Goal: Navigation & Orientation: Find specific page/section

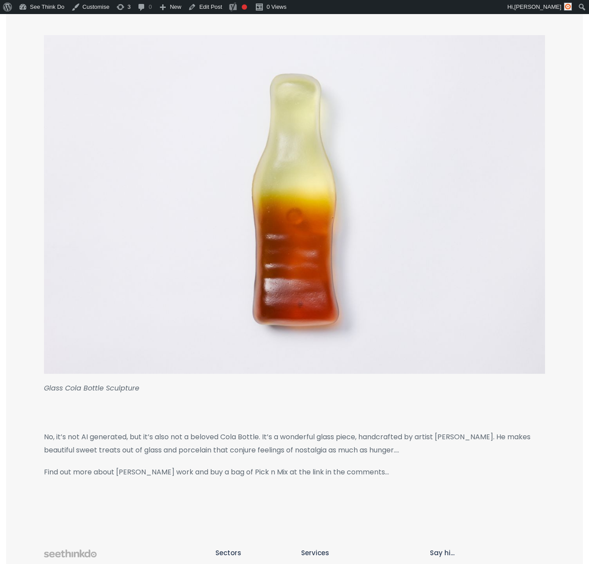
scroll to position [81, 0]
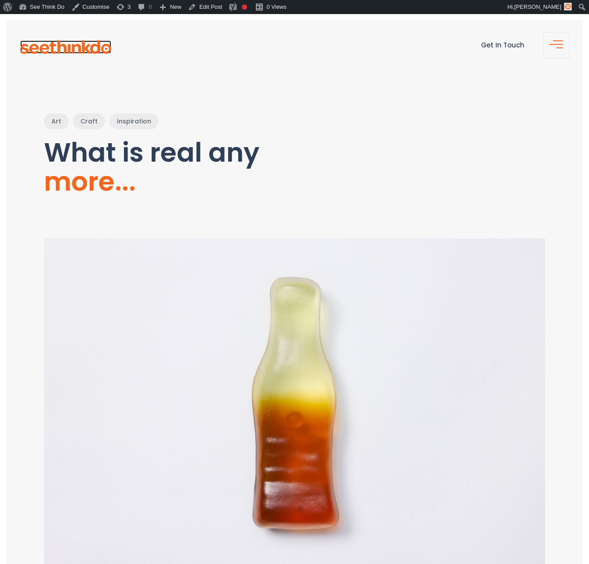
click at [87, 47] on img at bounding box center [65, 47] width 91 height 14
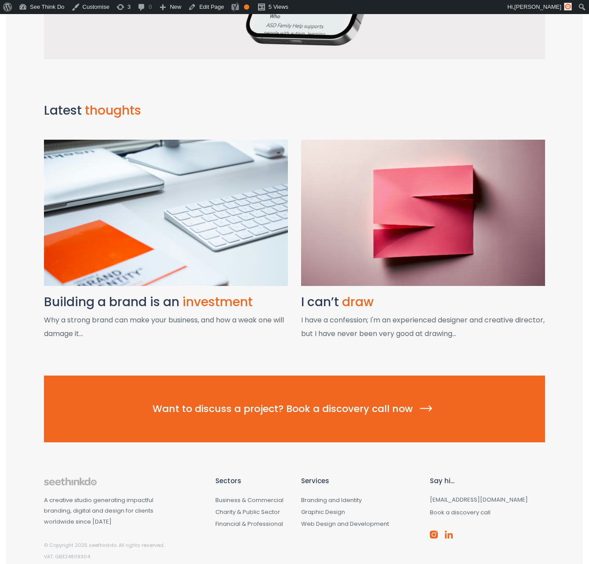
scroll to position [1038, 0]
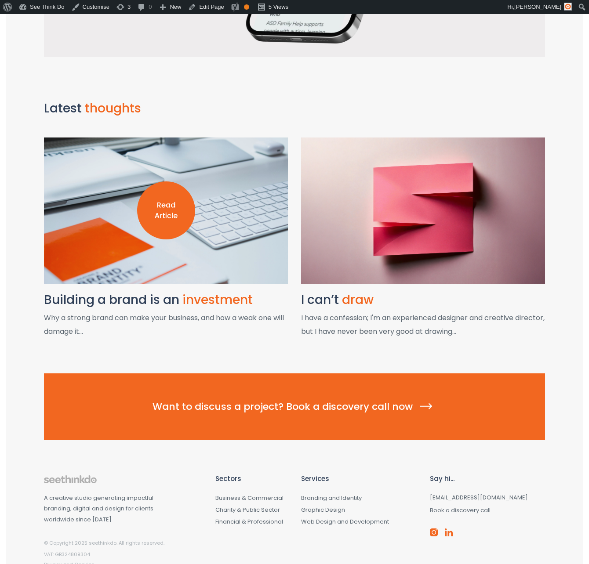
click at [181, 229] on img at bounding box center [166, 210] width 58 height 58
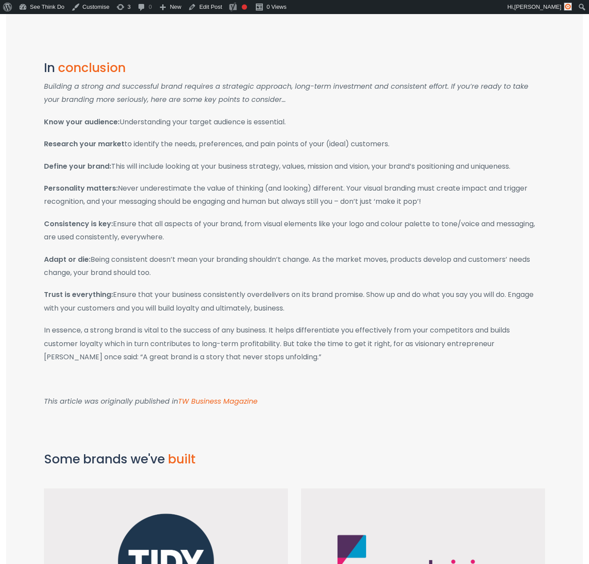
scroll to position [1143, 0]
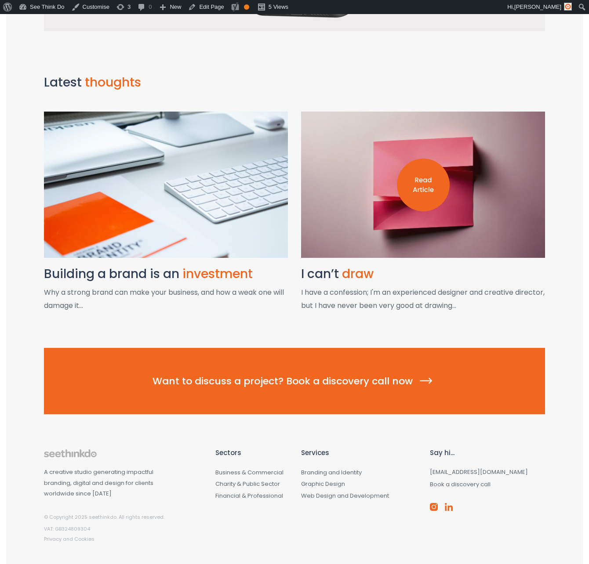
click at [464, 216] on div at bounding box center [423, 185] width 244 height 146
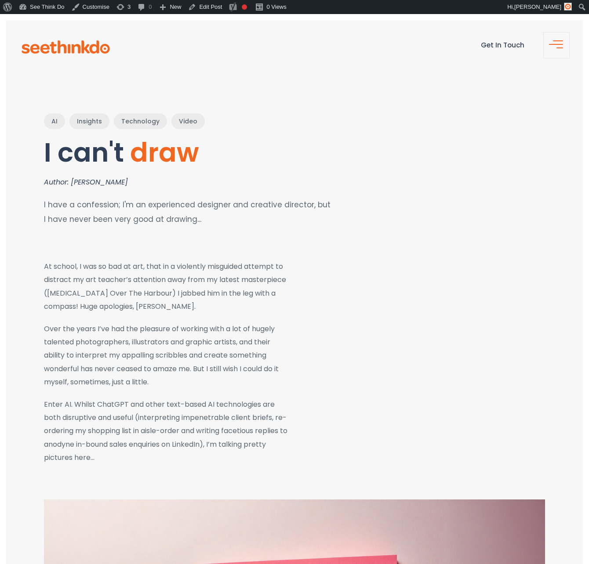
scroll to position [0, 0]
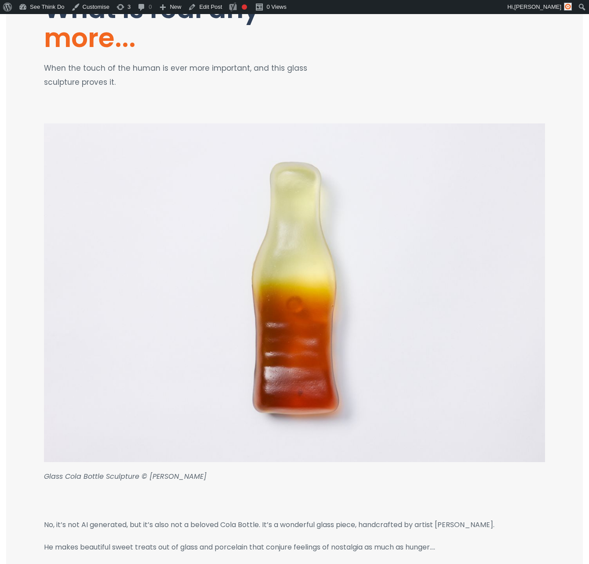
scroll to position [145, 0]
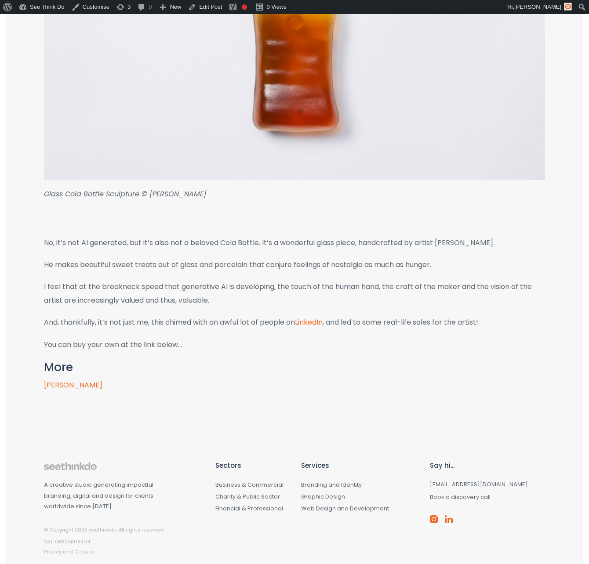
scroll to position [449, 0]
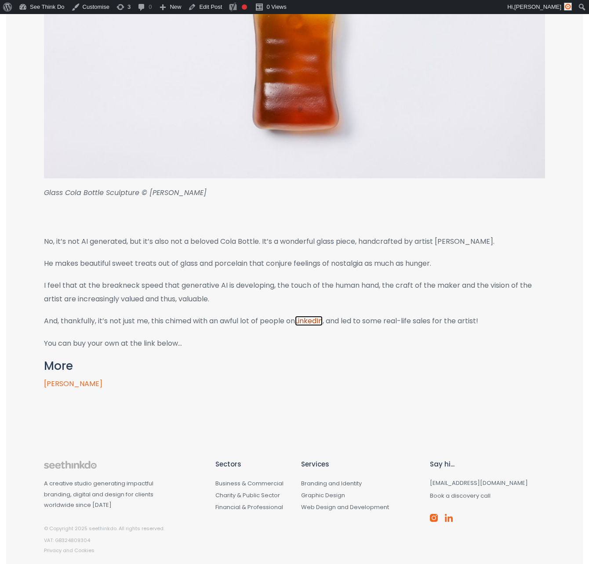
click at [317, 321] on link "LinkedIn" at bounding box center [309, 321] width 28 height 10
click at [214, 5] on link "Edit Post" at bounding box center [204, 7] width 41 height 14
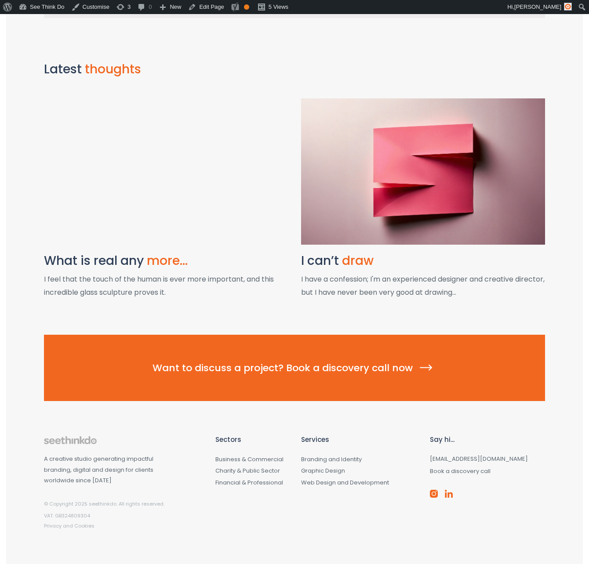
scroll to position [1007, 0]
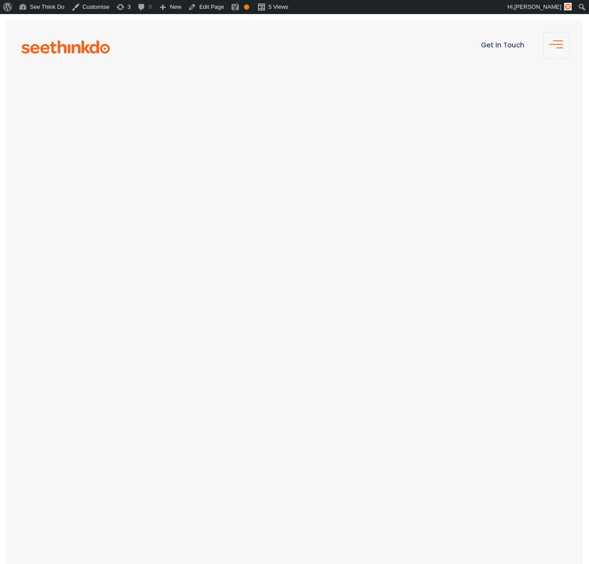
scroll to position [1007, 0]
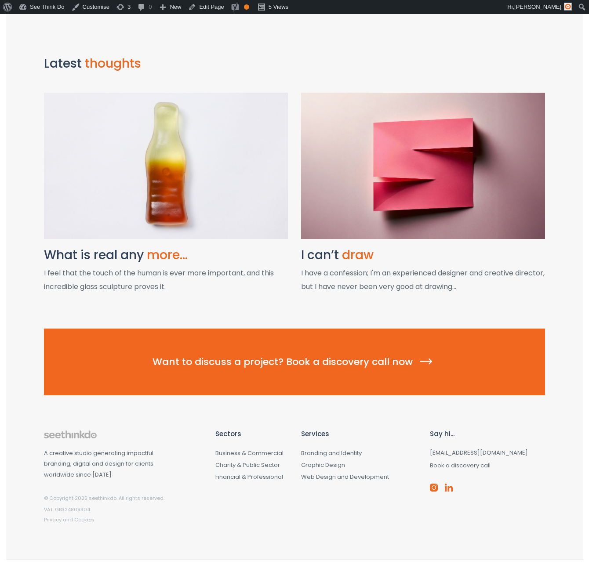
scroll to position [981, 0]
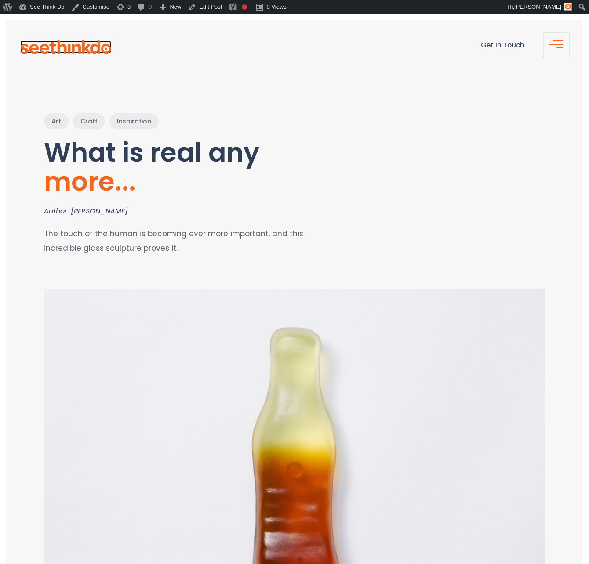
click at [75, 46] on img at bounding box center [65, 47] width 91 height 14
